Goal: Communication & Community: Ask a question

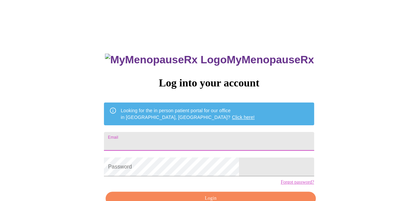
click at [177, 142] on input "Email" at bounding box center [209, 141] width 210 height 19
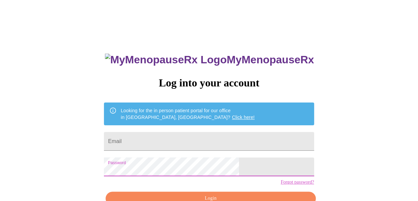
click at [174, 142] on input "Email" at bounding box center [209, 141] width 210 height 19
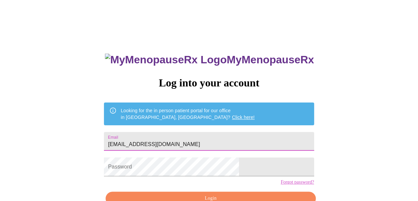
type input "[EMAIL_ADDRESS][DOMAIN_NAME]"
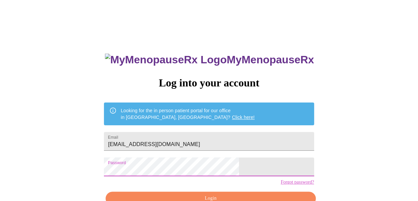
scroll to position [29, 0]
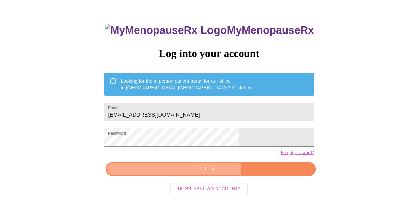
click at [199, 173] on span "Login" at bounding box center [210, 169] width 195 height 8
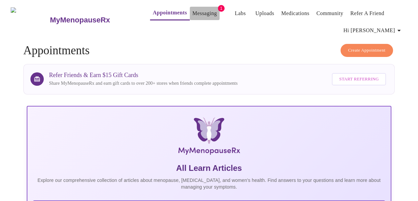
click at [207, 9] on button "Messaging" at bounding box center [205, 13] width 30 height 13
click at [199, 12] on link "Messaging" at bounding box center [205, 13] width 24 height 9
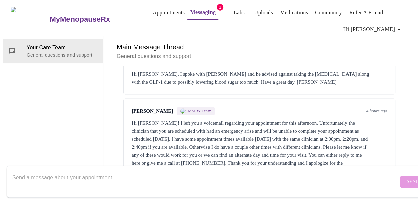
scroll to position [506, 0]
